Goal: Task Accomplishment & Management: Complete application form

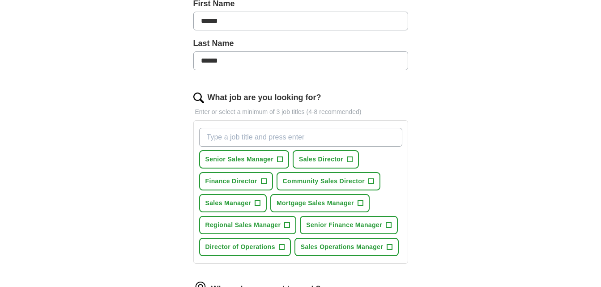
scroll to position [224, 0]
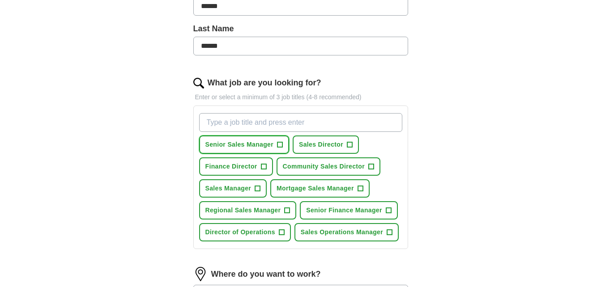
click at [279, 146] on span "+" at bounding box center [279, 144] width 5 height 7
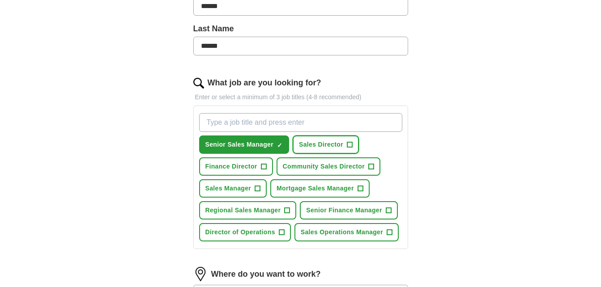
click at [335, 142] on span "Sales Director" at bounding box center [321, 144] width 44 height 9
click at [239, 163] on span "Finance Director" at bounding box center [231, 166] width 52 height 9
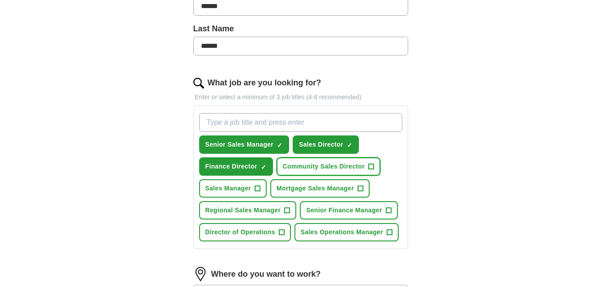
click at [326, 165] on span "Community Sales Director" at bounding box center [324, 166] width 82 height 9
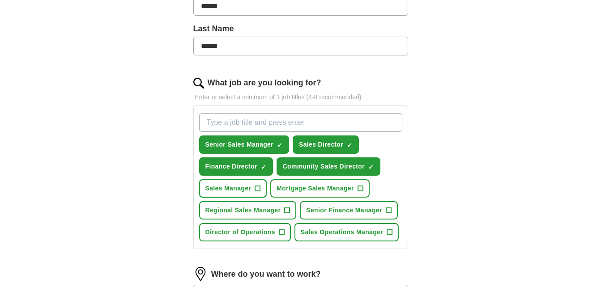
click at [239, 188] on span "Sales Manager" at bounding box center [228, 188] width 46 height 9
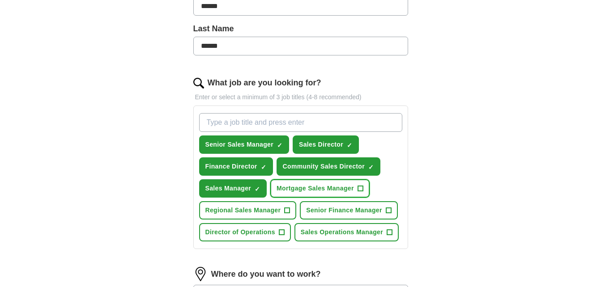
click at [315, 186] on span "Mortgage Sales Manager" at bounding box center [314, 188] width 77 height 9
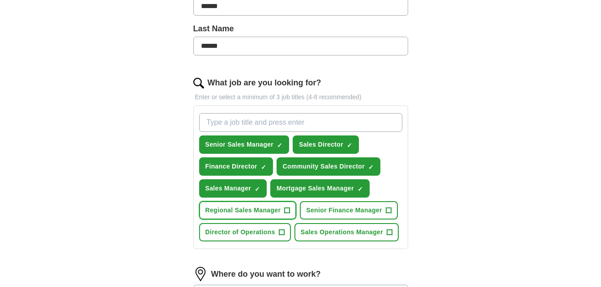
click at [255, 212] on span "Regional Sales Manager" at bounding box center [243, 210] width 76 height 9
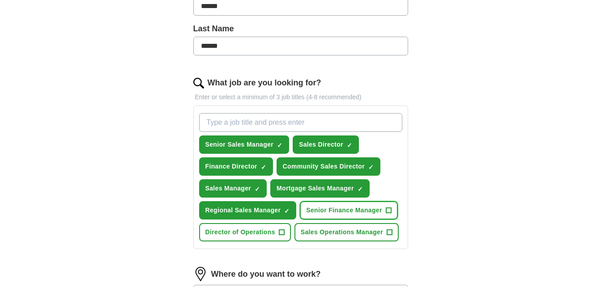
click at [334, 209] on span "Senior Finance Manager" at bounding box center [344, 210] width 76 height 9
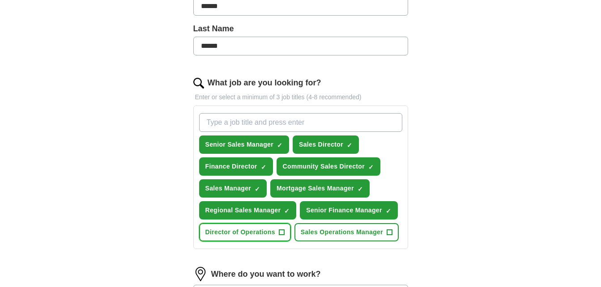
click at [259, 229] on span "Director of Operations" at bounding box center [240, 232] width 70 height 9
click at [343, 229] on span "Sales Operations Manager" at bounding box center [342, 232] width 82 height 9
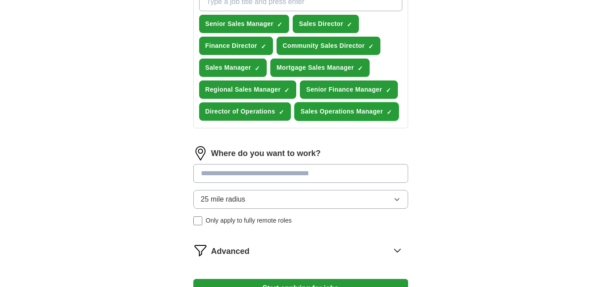
scroll to position [402, 0]
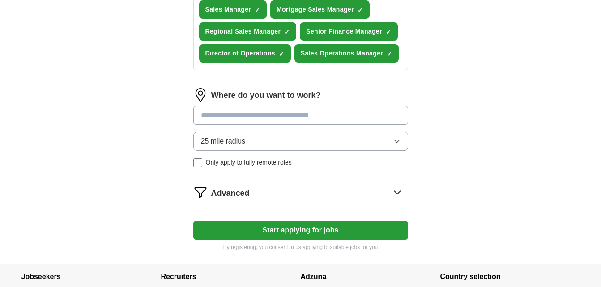
click at [318, 119] on input at bounding box center [300, 115] width 215 height 19
type input "****"
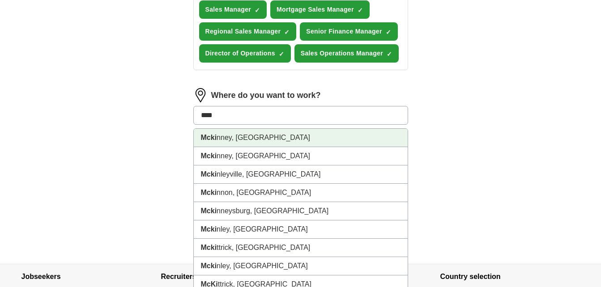
click at [228, 137] on li "Mcki nney, [GEOGRAPHIC_DATA]" at bounding box center [301, 138] width 214 height 18
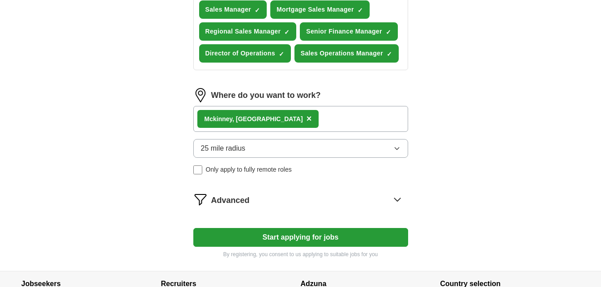
click at [367, 150] on button "25 mile radius" at bounding box center [300, 148] width 215 height 19
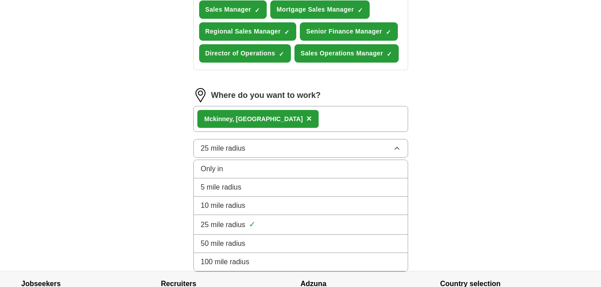
click at [241, 241] on span "50 mile radius" at bounding box center [223, 243] width 45 height 11
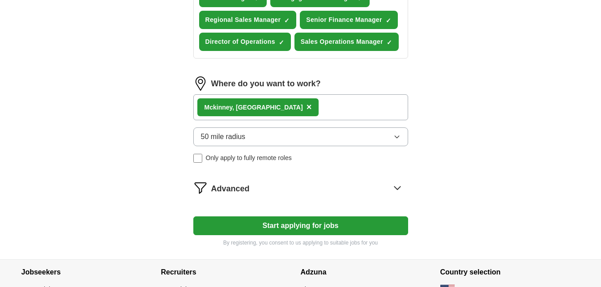
scroll to position [447, 0]
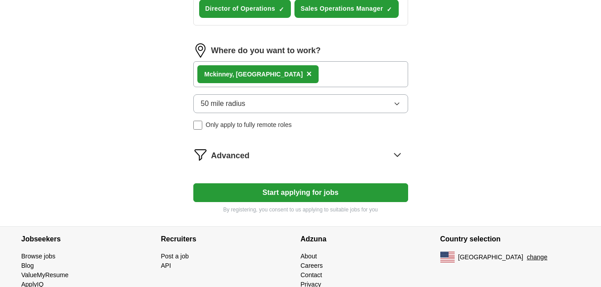
click at [316, 197] on button "Start applying for jobs" at bounding box center [300, 192] width 215 height 19
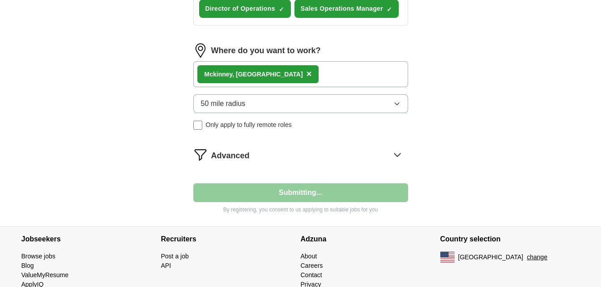
select select "**"
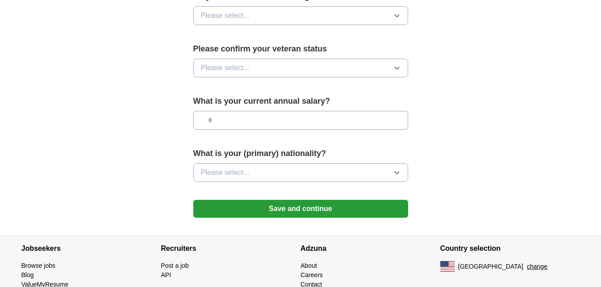
scroll to position [626, 0]
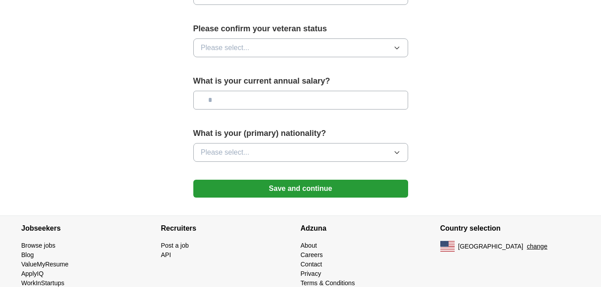
click at [300, 180] on button "Save and continue" at bounding box center [300, 189] width 215 height 18
